Goal: Task Accomplishment & Management: Complete application form

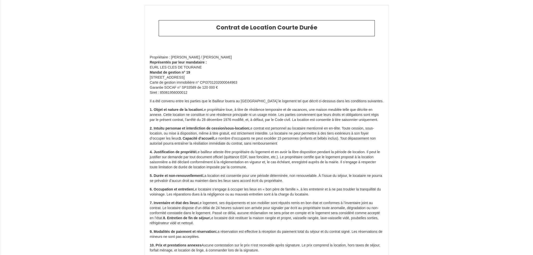
select select
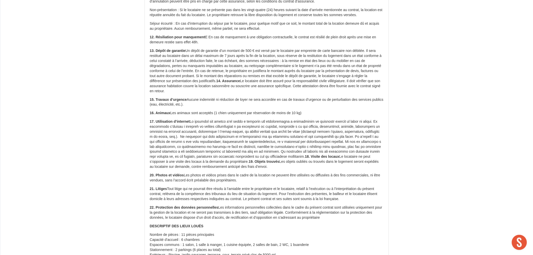
scroll to position [391, 0]
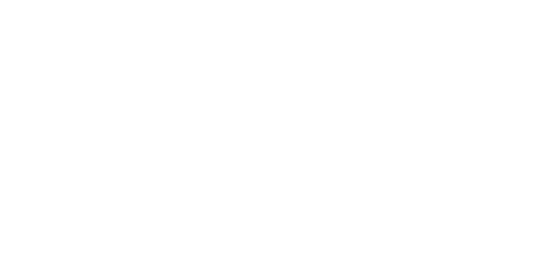
select select
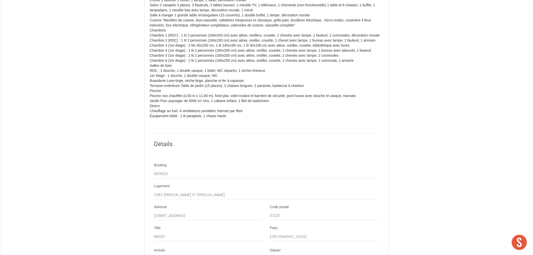
scroll to position [643, 0]
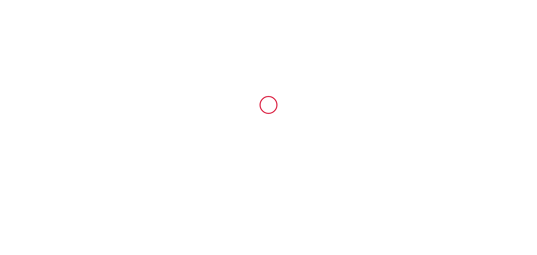
type input "6676021"
type input "CHEZ [PERSON_NAME] ET [PERSON_NAME]"
type input "7 RUE DE LA COMMANDERIE"
type input "37220"
type input "BRIZAY"
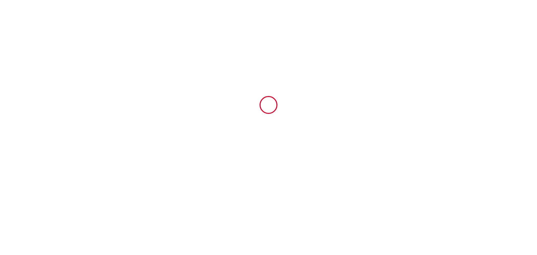
type input "[GEOGRAPHIC_DATA]"
type input "[DATE]"
type input "14"
type input "0"
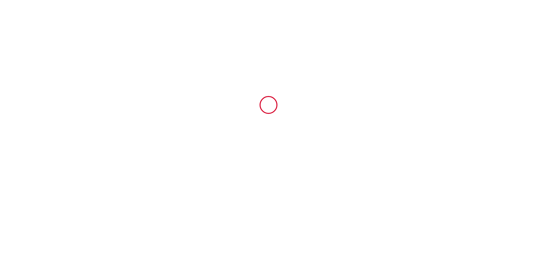
type input "500"
type input "1382.48"
type input "EURL LES CLES DE TOURAINE"
type input "Mandat n° 19"
type input "10 allée Degas"
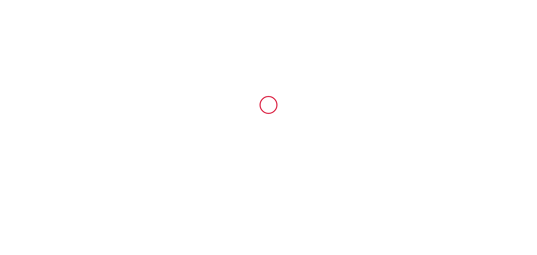
type input "37300"
type input "JOUE LES TOURS"
type input "[GEOGRAPHIC_DATA]"
type input "[EMAIL_ADDRESS][DOMAIN_NAME]"
type input "[DATE] Yet"
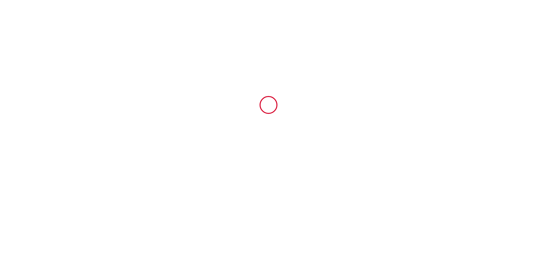
type input "[PERSON_NAME]"
type input "[EMAIL_ADDRESS][DOMAIN_NAME]"
type input "[PHONE_NUMBER]"
select select
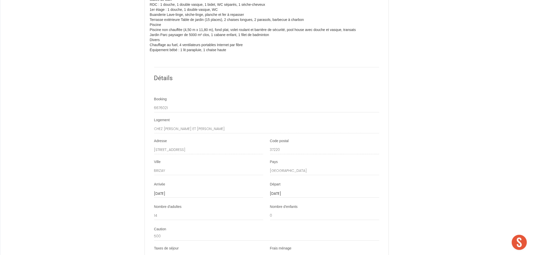
scroll to position [671, 0]
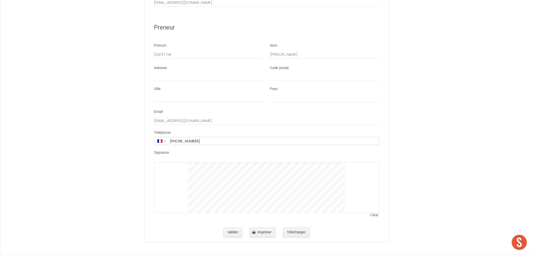
scroll to position [1046, 0]
click at [288, 232] on button "Télécharger" at bounding box center [296, 232] width 27 height 10
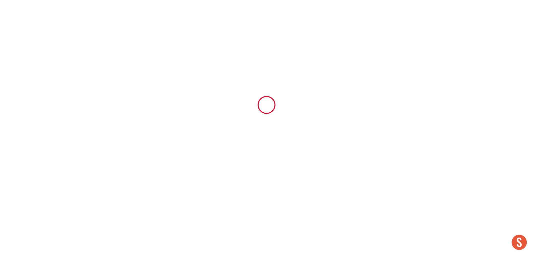
scroll to position [0, 0]
select select
